Goal: Task Accomplishment & Management: Understand process/instructions

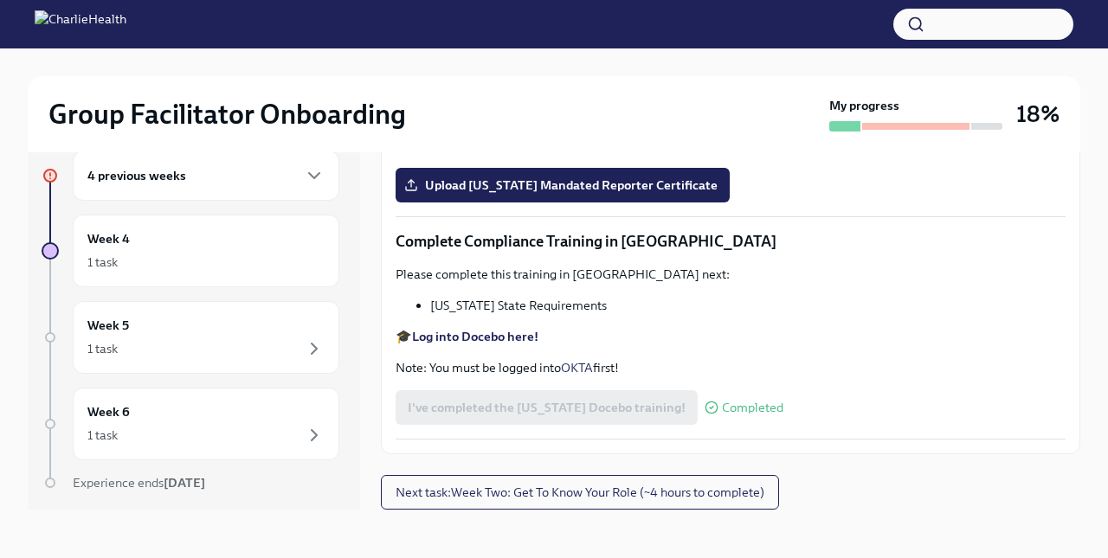
click at [104, 184] on h6 "4 previous weeks" at bounding box center [136, 175] width 99 height 19
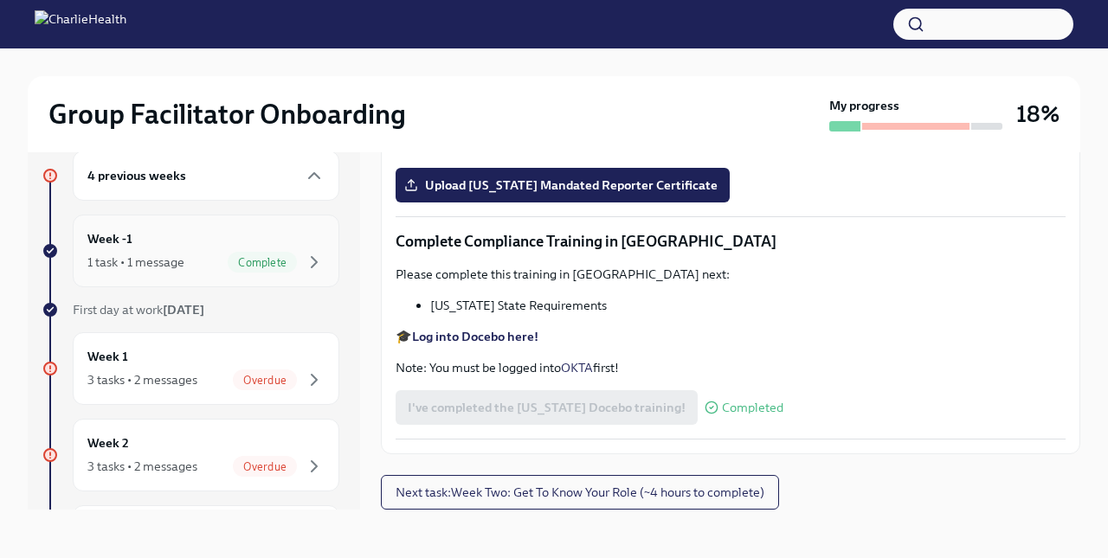
click at [121, 255] on div "1 task • 1 message" at bounding box center [135, 262] width 97 height 17
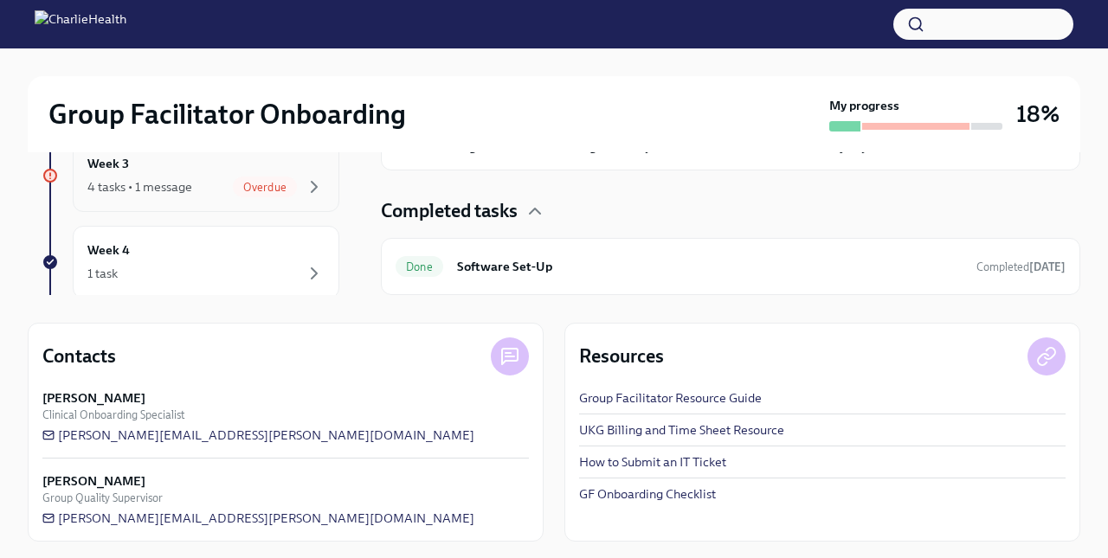
scroll to position [150, 0]
click at [159, 171] on div "Week 3 4 tasks • 1 message Overdue" at bounding box center [205, 177] width 237 height 43
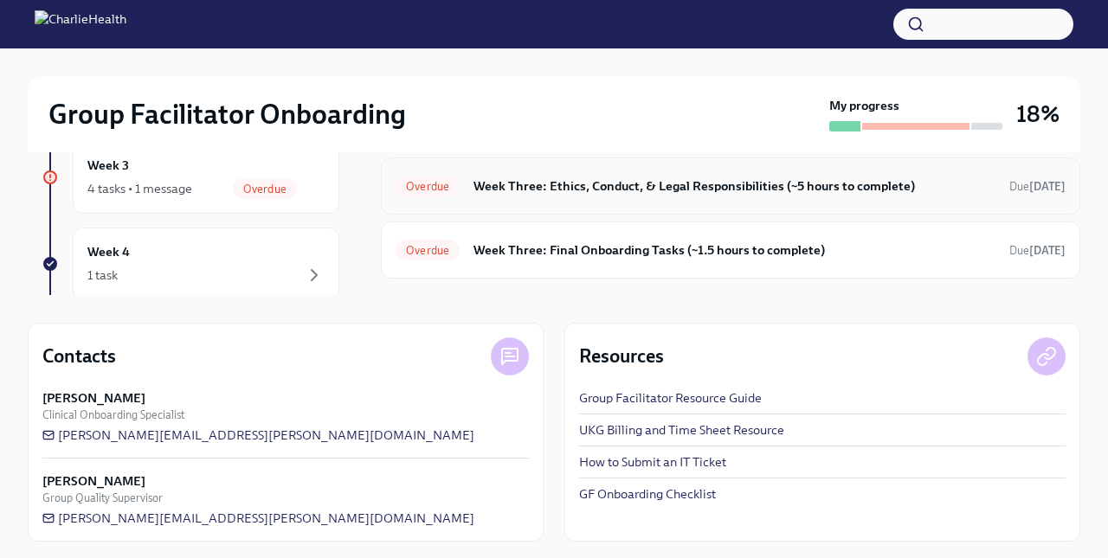
click at [631, 192] on h6 "Week Three: Ethics, Conduct, & Legal Responsibilities (~5 hours to complete)" at bounding box center [735, 186] width 522 height 19
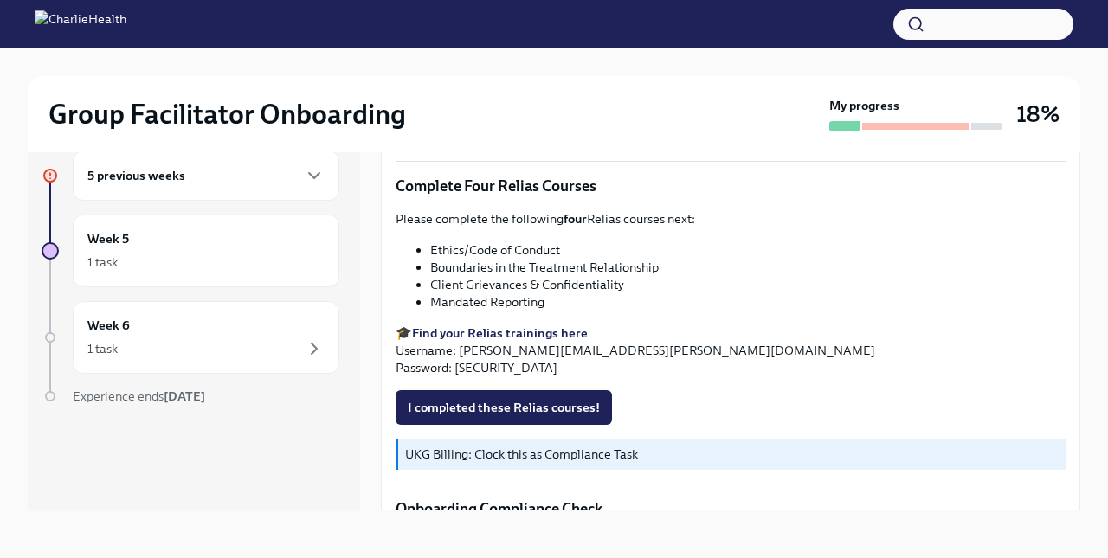
scroll to position [769, 0]
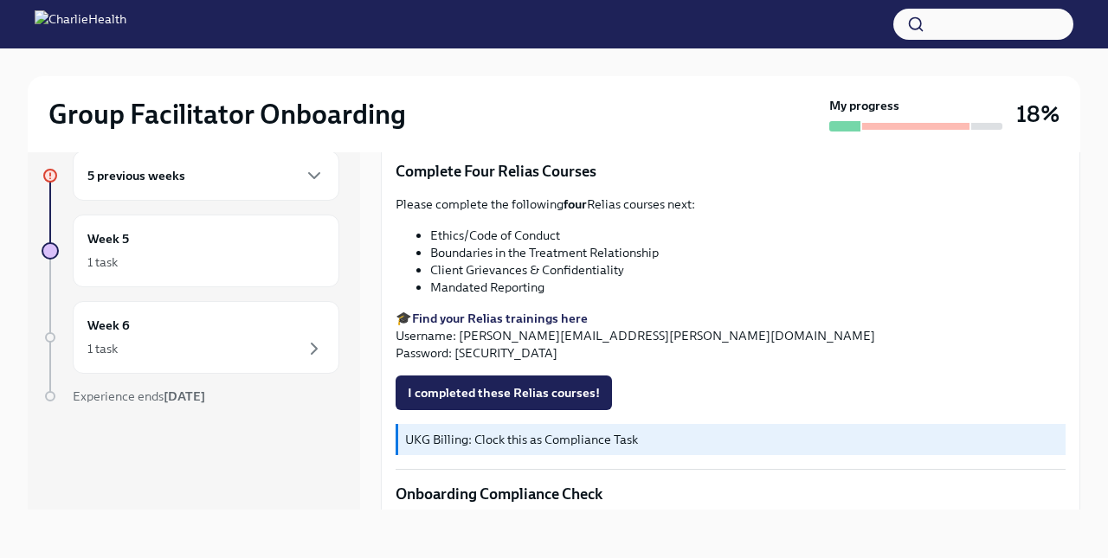
click at [464, 319] on strong "Find your Relias trainings here" at bounding box center [500, 319] width 176 height 16
